Goal: Task Accomplishment & Management: Use online tool/utility

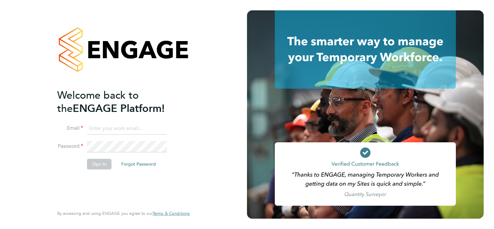
click at [154, 125] on input at bounding box center [127, 129] width 80 height 12
type input "[PERSON_NAME][EMAIL_ADDRESS][PERSON_NAME][PERSON_NAME][DOMAIN_NAME]"
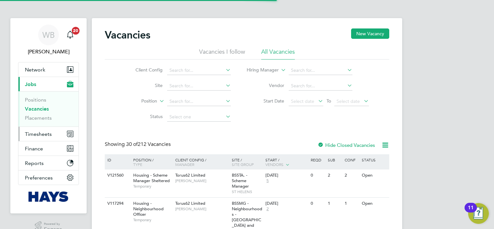
click at [39, 134] on span "Timesheets" at bounding box center [38, 134] width 27 height 6
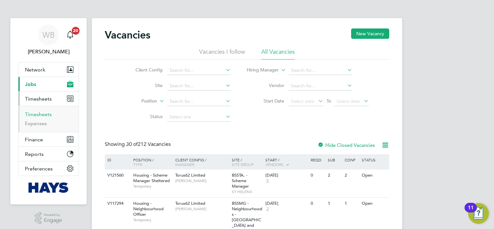
click at [46, 116] on link "Timesheets" at bounding box center [38, 114] width 27 height 6
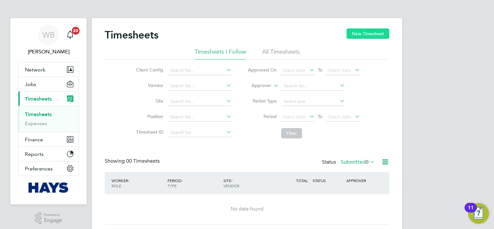
click at [361, 33] on button "New Timesheet" at bounding box center [368, 33] width 43 height 10
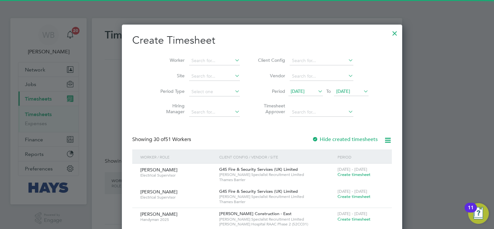
scroll to position [1306, 250]
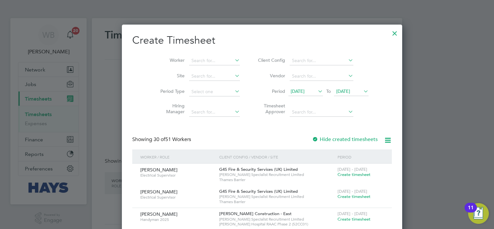
click at [201, 54] on li "Worker" at bounding box center [198, 61] width 101 height 16
click at [203, 56] on input at bounding box center [214, 60] width 51 height 9
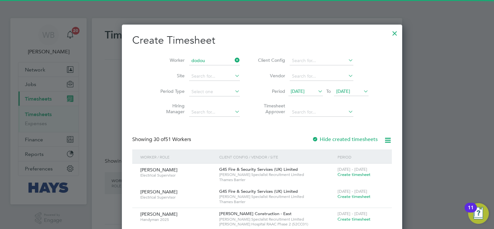
click at [205, 65] on li "Dodou Jobe" at bounding box center [202, 69] width 57 height 9
type input "Dodou Jobe"
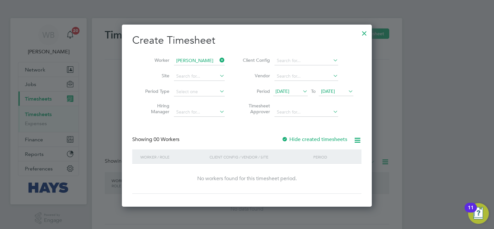
scroll to position [182, 250]
click at [299, 135] on div "Create Timesheet Worker Dodou Jobe Site Period Type Hiring Manager Client Confi…" at bounding box center [246, 114] width 229 height 160
click at [300, 137] on label "Hide created timesheets" at bounding box center [315, 139] width 66 height 6
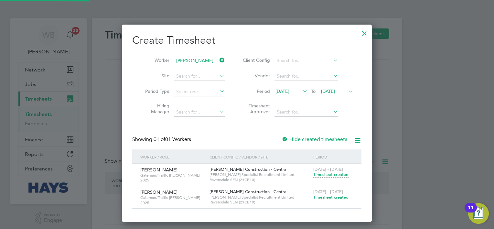
scroll to position [196, 250]
click at [334, 198] on span "Timesheet created" at bounding box center [331, 197] width 35 height 6
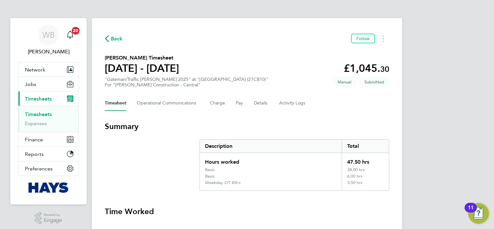
click at [108, 41] on icon "button" at bounding box center [107, 38] width 4 height 7
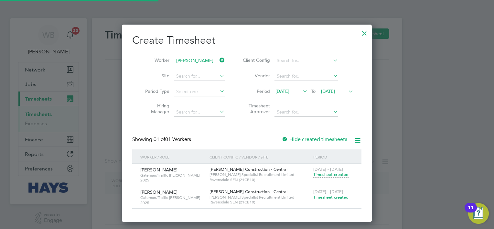
scroll to position [196, 250]
click at [318, 139] on label "Hide created timesheets" at bounding box center [315, 139] width 66 height 6
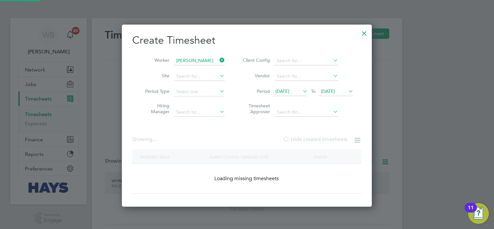
scroll to position [182, 250]
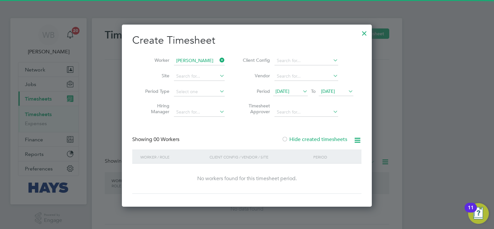
click at [327, 89] on span "17 Sep 2025" at bounding box center [328, 91] width 14 height 6
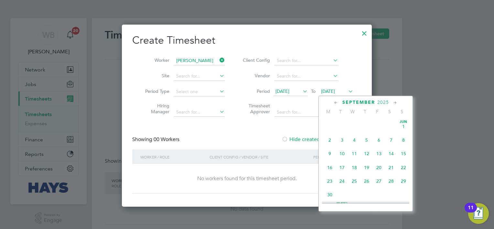
scroll to position [225, 0]
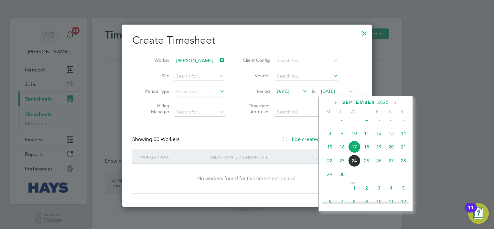
click at [359, 167] on span "24" at bounding box center [355, 161] width 12 height 12
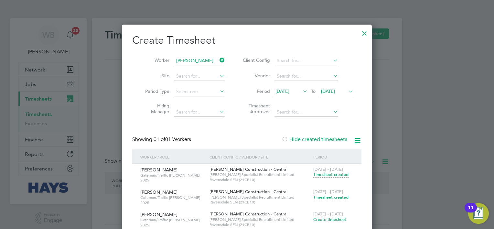
scroll to position [18, 0]
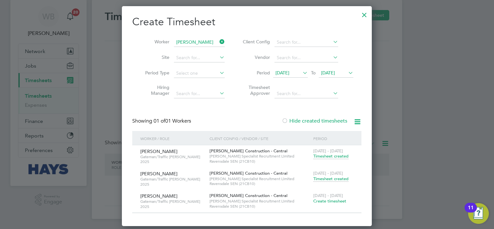
drag, startPoint x: 364, startPoint y: 16, endPoint x: 367, endPoint y: 12, distance: 5.5
click at [368, 12] on div at bounding box center [365, 13] width 12 height 12
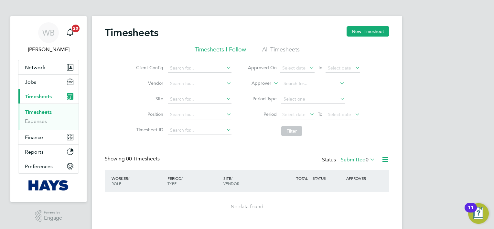
scroll to position [0, 0]
